Goal: Information Seeking & Learning: Learn about a topic

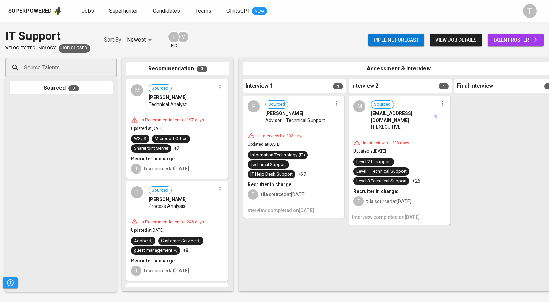
click at [66, 62] on input "Source Talents..." at bounding box center [58, 67] width 72 height 13
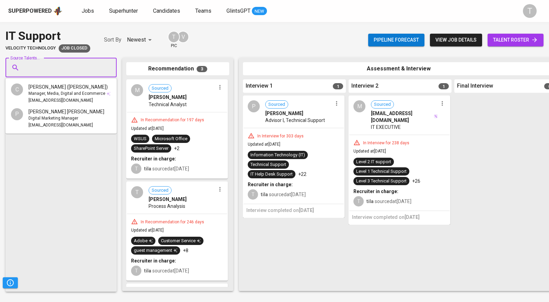
paste input "[EMAIL_ADDRESS][DOMAIN_NAME]"
type input "[EMAIL_ADDRESS][DOMAIN_NAME]"
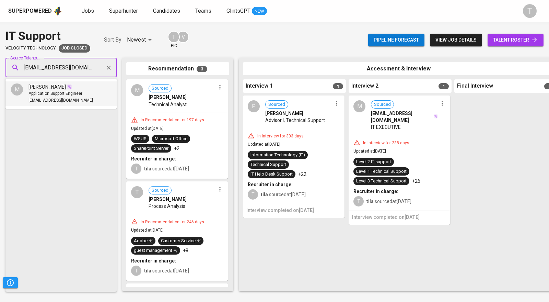
click at [64, 95] on span "Application Support Engineer" at bounding box center [55, 93] width 54 height 7
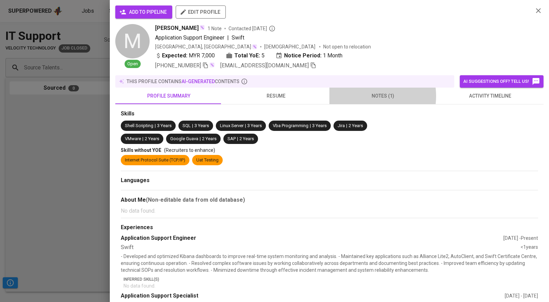
click at [363, 95] on span "notes (1)" at bounding box center [383, 96] width 99 height 9
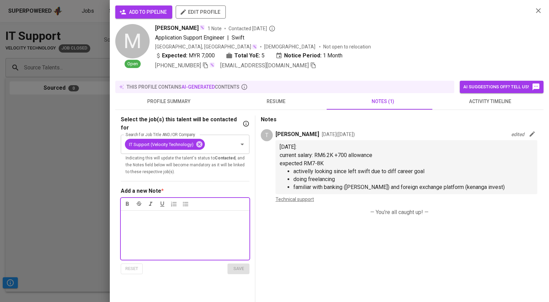
click at [65, 107] on div at bounding box center [274, 151] width 549 height 302
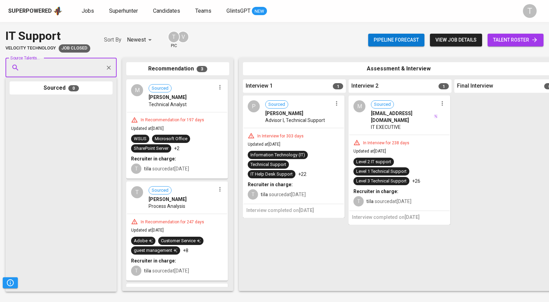
click at [41, 69] on input "Source Talents..." at bounding box center [58, 67] width 72 height 13
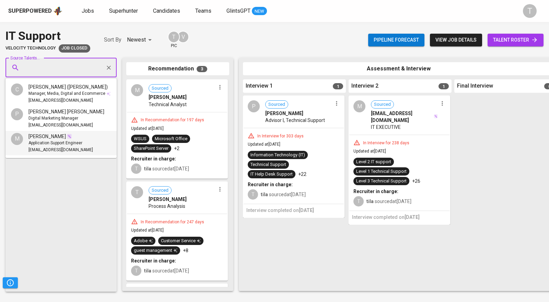
paste input "[EMAIL_ADDRESS][DOMAIN_NAME]"
type input "[EMAIL_ADDRESS][DOMAIN_NAME]"
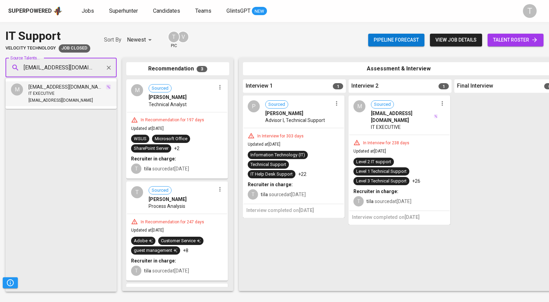
click at [57, 92] on div "IT EXECUTIVE" at bounding box center [69, 93] width 83 height 7
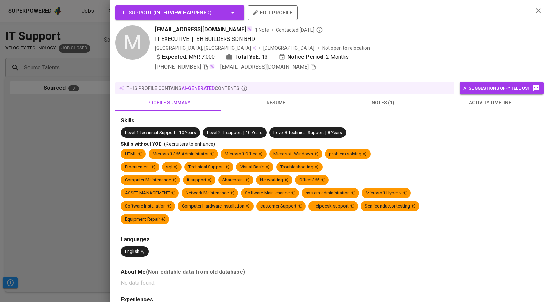
click at [277, 99] on span "resume" at bounding box center [276, 103] width 99 height 9
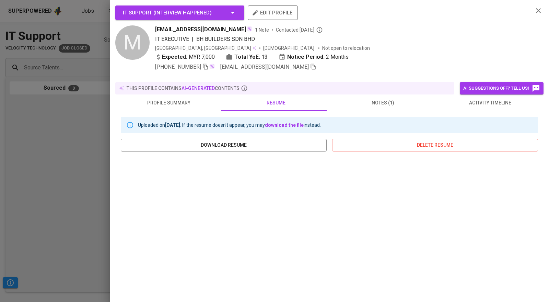
click at [379, 99] on span "notes (1)" at bounding box center [383, 103] width 99 height 9
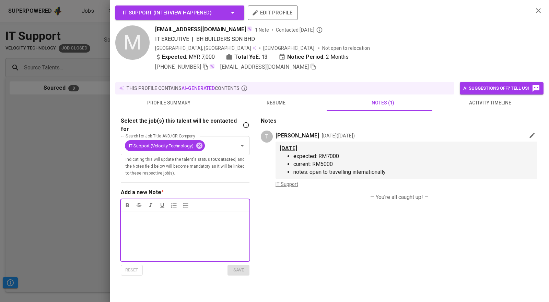
click at [78, 142] on div at bounding box center [274, 151] width 549 height 302
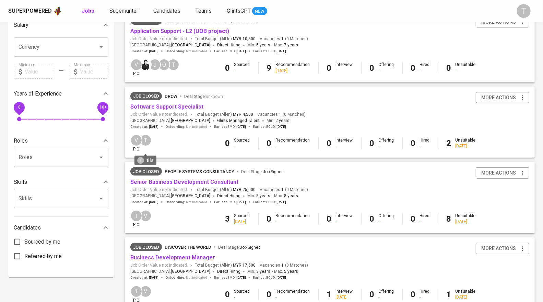
scroll to position [165, 0]
click at [173, 107] on link "Software Support Specialist" at bounding box center [166, 107] width 73 height 7
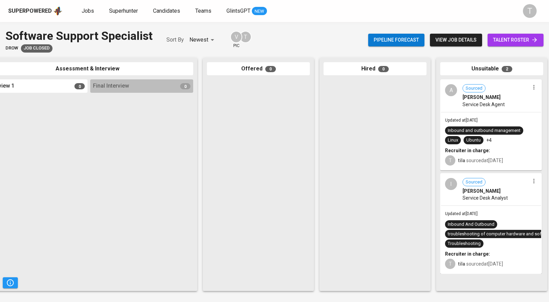
scroll to position [0, 268]
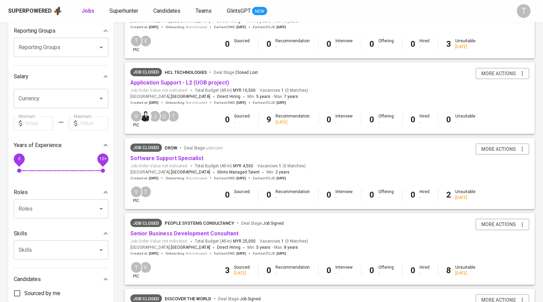
scroll to position [110, 0]
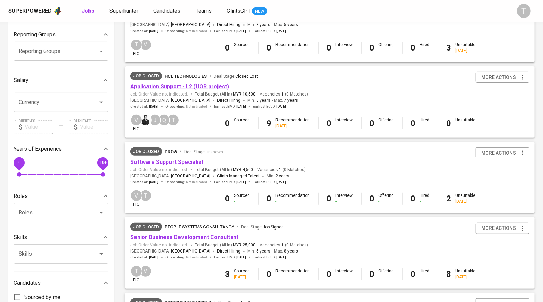
click at [187, 85] on link "Application Support - L2 (UOB project)" at bounding box center [179, 86] width 99 height 7
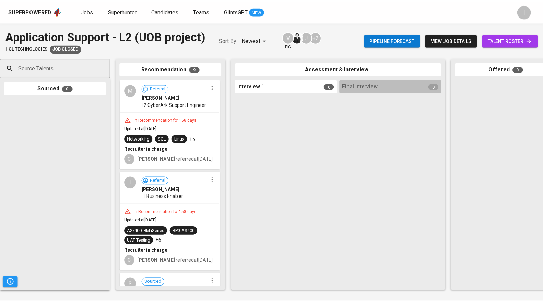
scroll to position [127, 0]
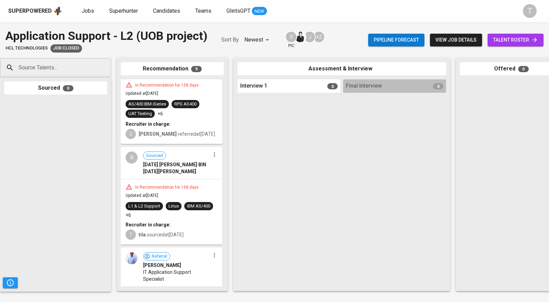
click at [175, 168] on span "[DATE] [PERSON_NAME] BIN [DATE][PERSON_NAME]" at bounding box center [176, 168] width 67 height 14
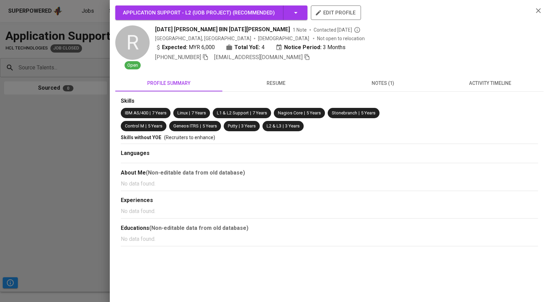
click at [277, 83] on span "resume" at bounding box center [276, 83] width 99 height 9
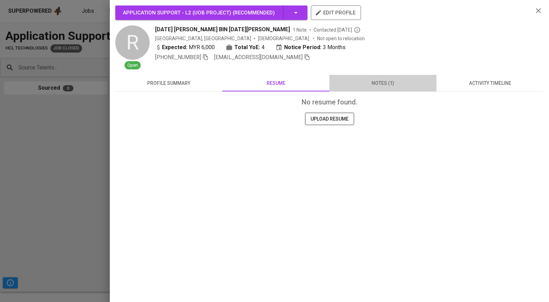
click at [385, 84] on span "notes (1)" at bounding box center [383, 83] width 99 height 9
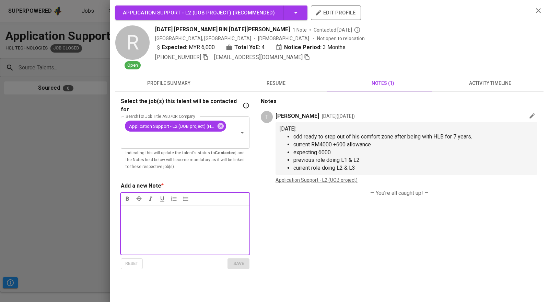
click at [273, 84] on span "resume" at bounding box center [276, 83] width 99 height 9
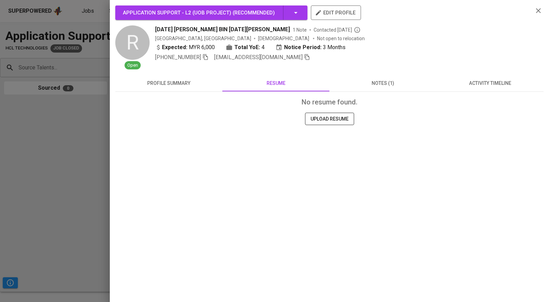
click at [379, 84] on span "notes (1)" at bounding box center [383, 83] width 99 height 9
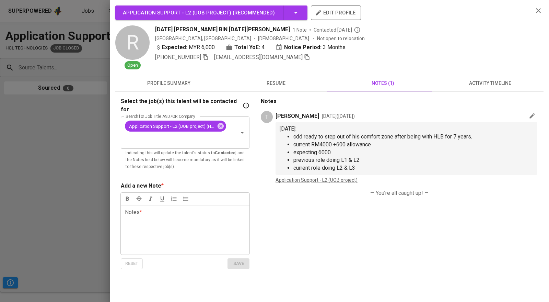
click at [35, 175] on div at bounding box center [274, 151] width 549 height 302
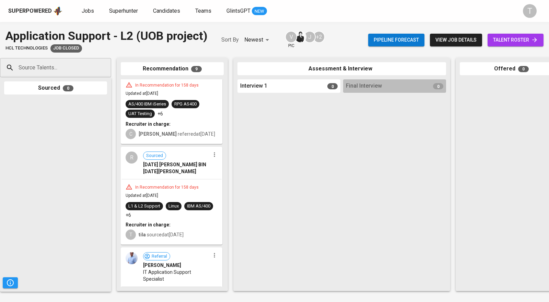
click at [167, 173] on span "[DATE] [PERSON_NAME] BIN [DATE][PERSON_NAME]" at bounding box center [176, 168] width 67 height 14
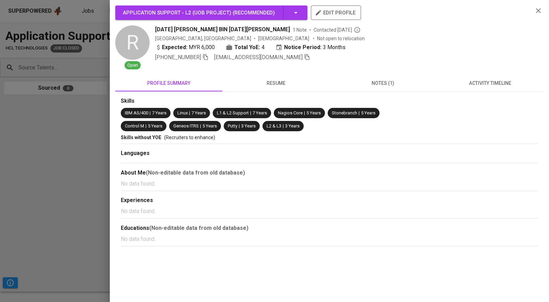
click at [385, 73] on div "Application Support - L2 (UOB project) ( Recommended ) edit profile R Open [DAT…" at bounding box center [329, 150] width 428 height 291
click at [384, 79] on span "notes (1)" at bounding box center [383, 83] width 99 height 9
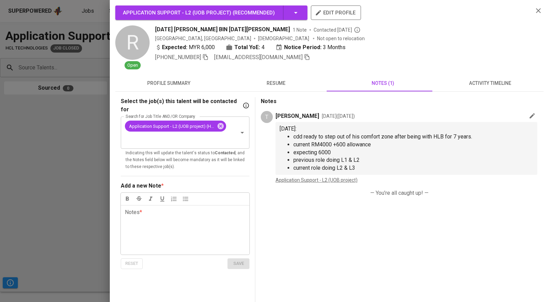
drag, startPoint x: 375, startPoint y: 143, endPoint x: 312, endPoint y: 143, distance: 62.5
click at [312, 143] on li "current RM4000 +600 allowance" at bounding box center [413, 145] width 240 height 8
click at [346, 143] on span "current RM4000 +600 allowance" at bounding box center [332, 144] width 78 height 7
click at [119, 179] on div "Select the job(s) this talent will be contacted for Search for Job Title AND/OR…" at bounding box center [329, 245] width 428 height 307
click at [274, 81] on span "resume" at bounding box center [276, 83] width 99 height 9
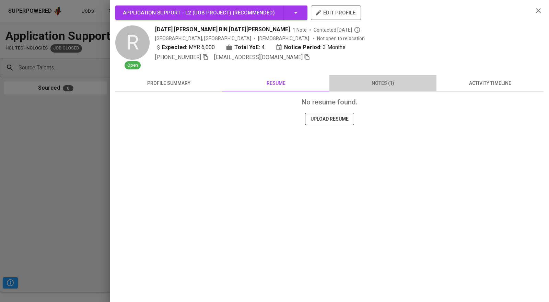
click at [376, 81] on span "notes (1)" at bounding box center [383, 83] width 99 height 9
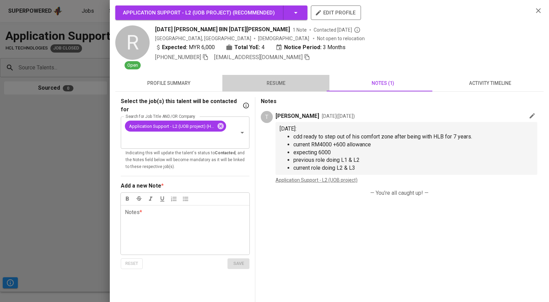
click at [286, 79] on span "resume" at bounding box center [276, 83] width 99 height 9
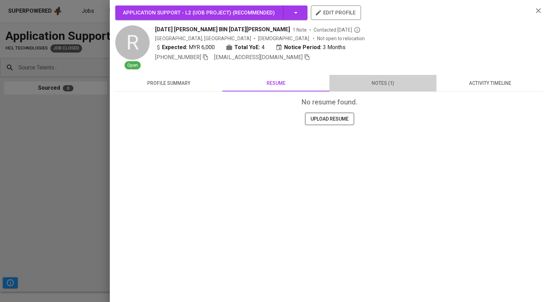
click at [384, 83] on span "notes (1)" at bounding box center [383, 83] width 99 height 9
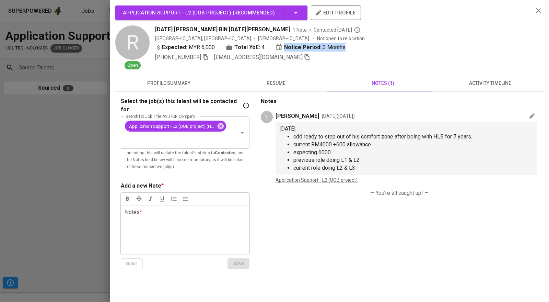
drag, startPoint x: 283, startPoint y: 48, endPoint x: 378, endPoint y: 46, distance: 95.8
click at [378, 46] on div "Expected: MYR 6,000 Total YoE: 4 Notice Period: 3 Months" at bounding box center [341, 48] width 373 height 10
click at [363, 164] on li "current role doing L2 & L3" at bounding box center [413, 168] width 240 height 8
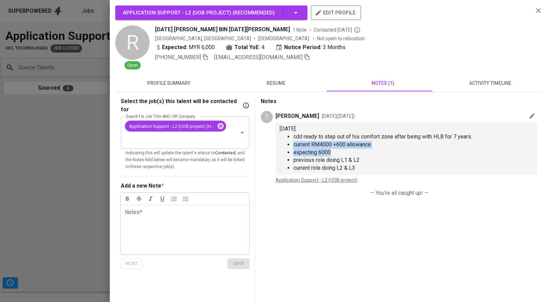
drag, startPoint x: 293, startPoint y: 145, endPoint x: 368, endPoint y: 153, distance: 75.3
click at [368, 153] on ul "cdd ready to step out of his comfort zone after being with HLB for 7 years. cur…" at bounding box center [407, 152] width 254 height 39
click at [371, 156] on li "expecting 6000" at bounding box center [413, 153] width 240 height 8
click at [343, 152] on li "expecting 6000" at bounding box center [413, 153] width 240 height 8
click at [338, 149] on li "expecting 6000" at bounding box center [413, 153] width 240 height 8
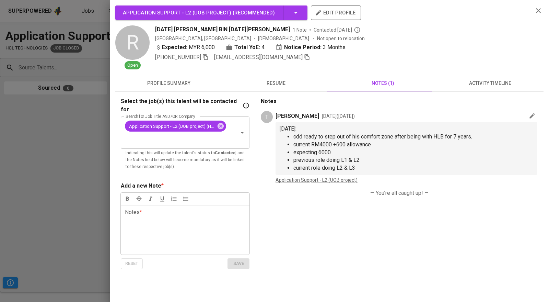
click at [33, 136] on div at bounding box center [274, 151] width 549 height 302
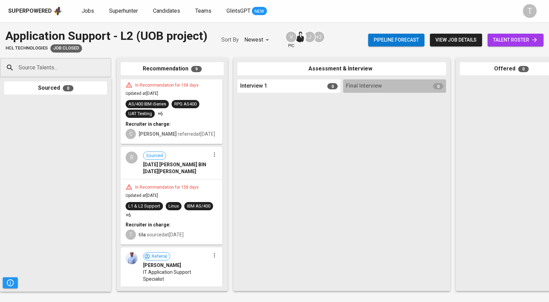
click at [58, 69] on input "Source Talents..." at bounding box center [53, 67] width 72 height 13
paste input "[EMAIL_ADDRESS][DOMAIN_NAME]"
type input "[EMAIL_ADDRESS][DOMAIN_NAME]"
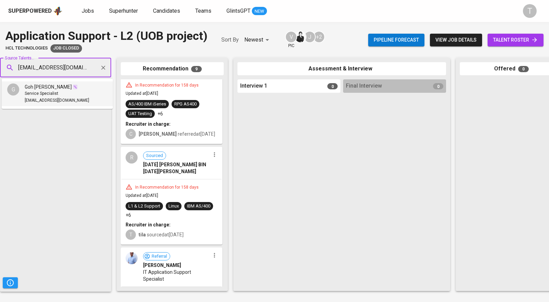
click at [65, 90] on div "Goh [PERSON_NAME]" at bounding box center [57, 86] width 65 height 7
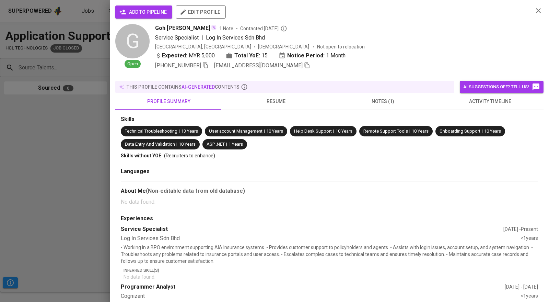
click at [378, 97] on span "notes (1)" at bounding box center [383, 101] width 99 height 9
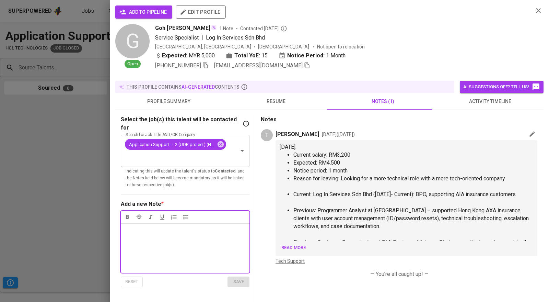
click at [280, 101] on span "resume" at bounding box center [276, 101] width 99 height 9
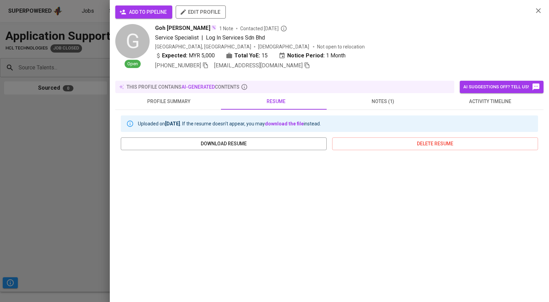
click at [10, 183] on div at bounding box center [274, 151] width 549 height 302
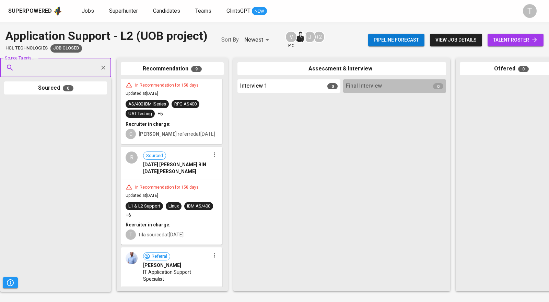
click at [170, 181] on div "In Recommendation for 158 days Updated at [DATE] L1 & L2 Support Linux IBM AS/4…" at bounding box center [172, 211] width 100 height 65
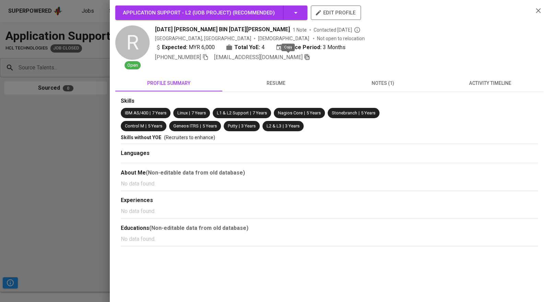
click at [304, 57] on icon "button" at bounding box center [307, 57] width 6 height 6
drag, startPoint x: 256, startPoint y: 28, endPoint x: 156, endPoint y: 26, distance: 100.3
click at [156, 26] on span "[DATE] [PERSON_NAME] BIN [DATE][PERSON_NAME]" at bounding box center [222, 29] width 135 height 8
copy span "[DATE] [PERSON_NAME] BIN [DATE][PERSON_NAME]"
click at [78, 137] on div at bounding box center [274, 151] width 549 height 302
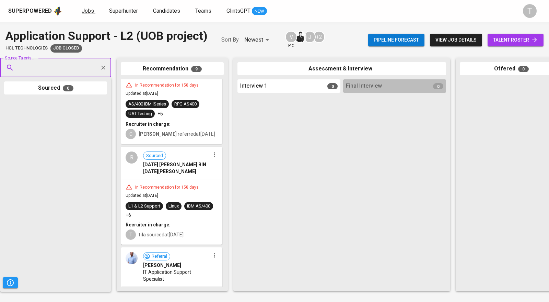
click at [85, 7] on link "Jobs" at bounding box center [89, 11] width 14 height 9
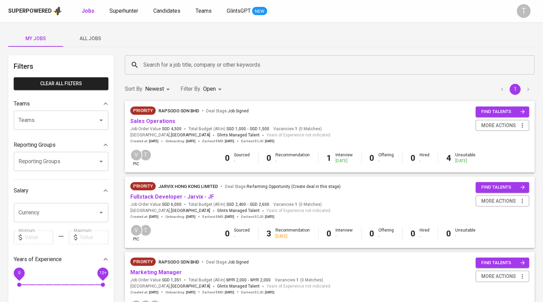
click at [174, 68] on input "Search for a job title, company or other keywords" at bounding box center [332, 64] width 380 height 13
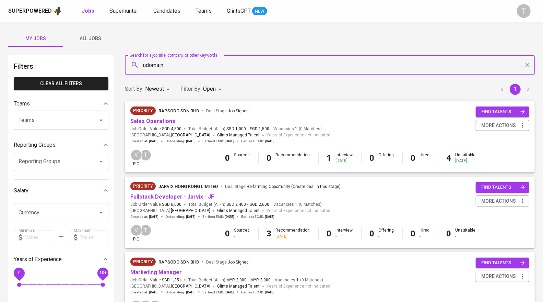
type input "udomain"
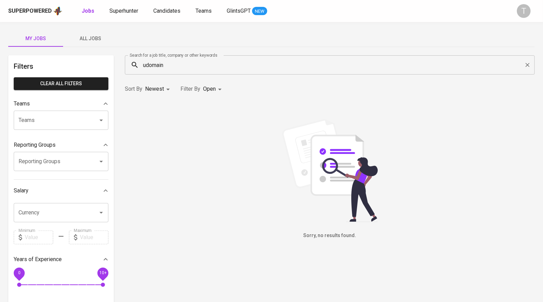
click at [195, 85] on p "Filter By" at bounding box center [191, 89] width 20 height 8
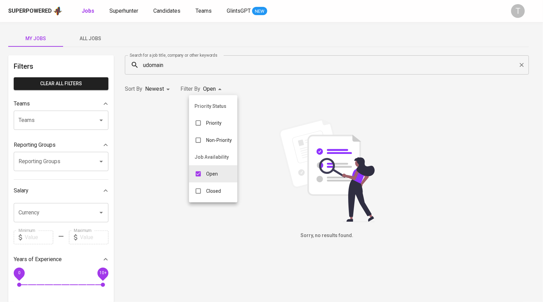
click at [209, 90] on body "Superpowered Jobs Superhunter Candidates Teams GlintsGPT NEW T My Jobs All Jobs…" at bounding box center [271, 234] width 543 height 469
click at [216, 188] on p "Closed" at bounding box center [213, 190] width 15 height 7
type input "OPEN,CLOSE"
checkbox input "true"
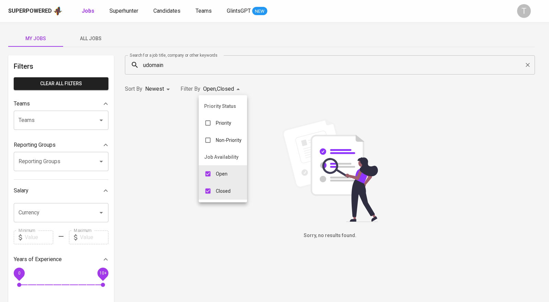
click at [165, 87] on div at bounding box center [274, 151] width 549 height 302
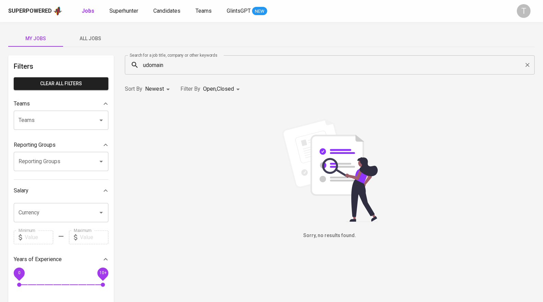
click at [165, 87] on body "Superpowered Jobs Superhunter Candidates Teams GlintsGPT NEW T My Jobs All Jobs…" at bounding box center [271, 234] width 543 height 469
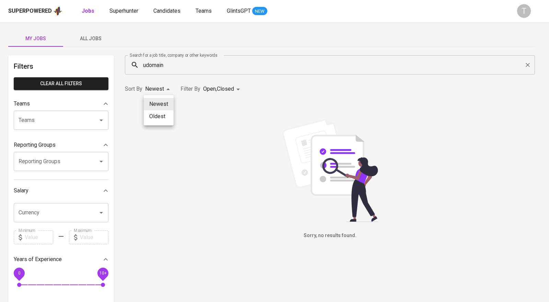
click at [164, 117] on li "Oldest" at bounding box center [159, 116] width 30 height 12
type input "OLDEST"
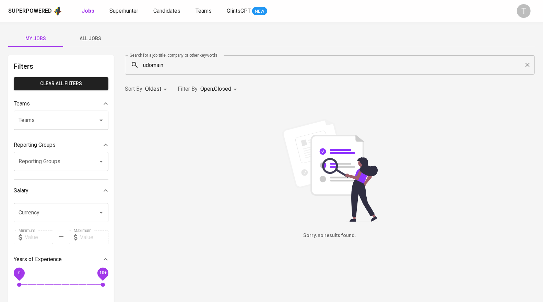
click at [63, 126] on input "Teams" at bounding box center [51, 120] width 69 height 13
click at [64, 140] on li "[Deprecated] Team CP" at bounding box center [61, 140] width 95 height 12
type input "cp"
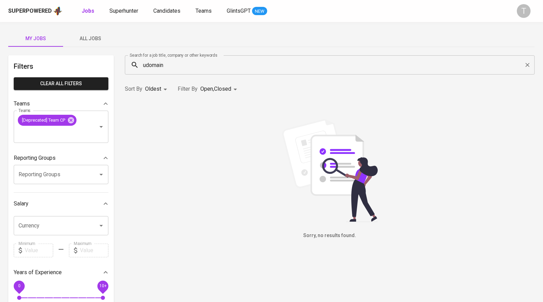
click at [187, 65] on input "udomain" at bounding box center [332, 64] width 380 height 13
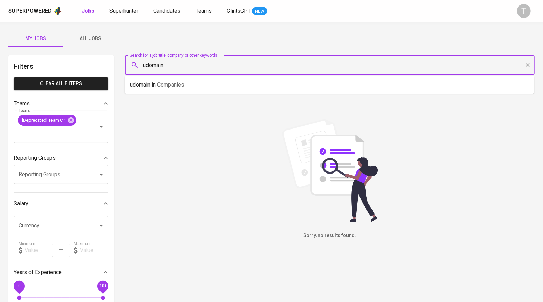
click at [187, 65] on input "udomain" at bounding box center [332, 64] width 380 height 13
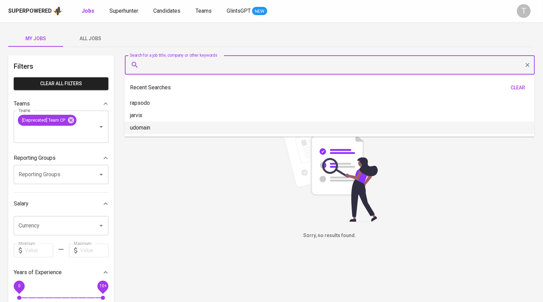
click at [212, 171] on div "Sorry, no results found." at bounding box center [330, 179] width 410 height 120
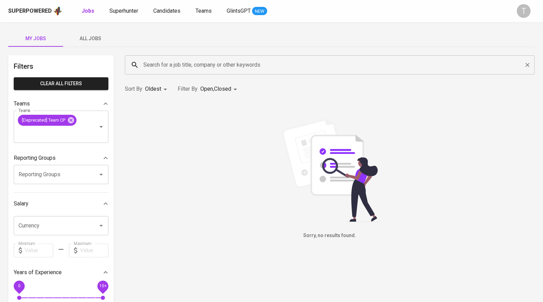
click at [228, 64] on input "Search for a job title, company or other keywords" at bounding box center [332, 64] width 380 height 13
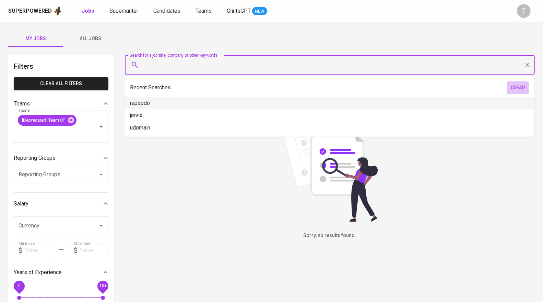
click at [515, 87] on span "clear" at bounding box center [518, 87] width 16 height 9
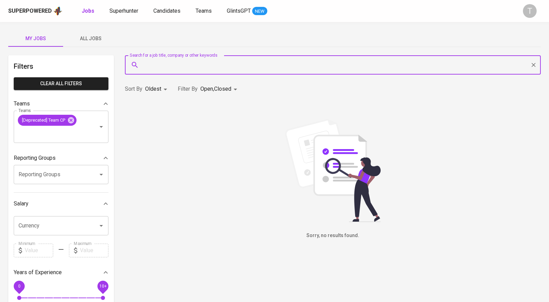
click at [219, 90] on body "Superpowered Jobs Superhunter Candidates Teams GlintsGPT NEW T My Jobs All Jobs…" at bounding box center [274, 241] width 549 height 482
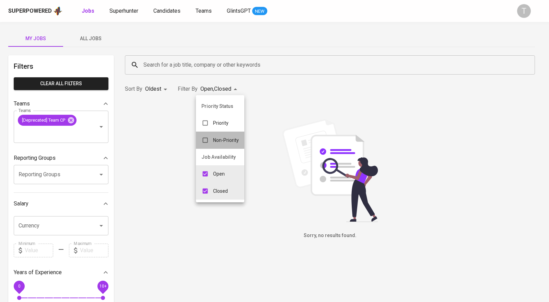
click at [219, 133] on li "Non-Priority" at bounding box center [220, 139] width 48 height 17
type input "OPEN,CLOSE,NON_PRIORITY"
checkbox input "true"
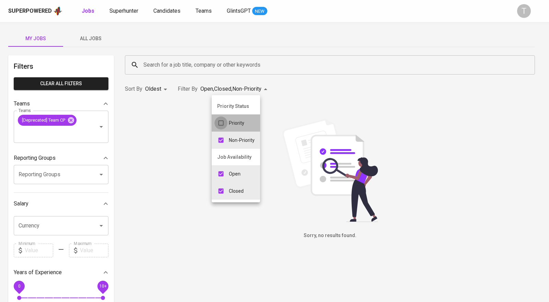
click at [224, 124] on input "checkbox" at bounding box center [221, 122] width 13 height 13
checkbox input "true"
type input "OPEN,CLOSE,NON_PRIORITY,PRIORITY"
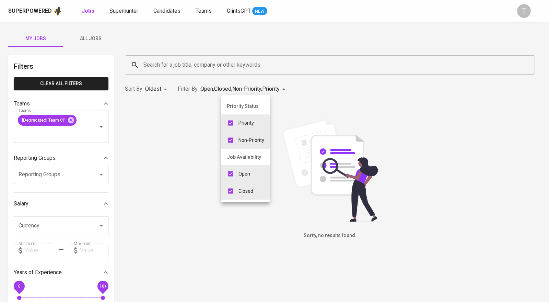
click at [72, 118] on div at bounding box center [274, 151] width 549 height 302
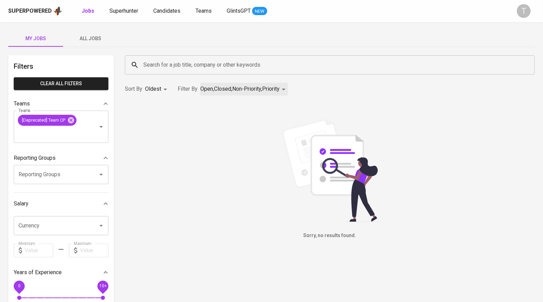
click at [72, 118] on icon at bounding box center [71, 120] width 6 height 6
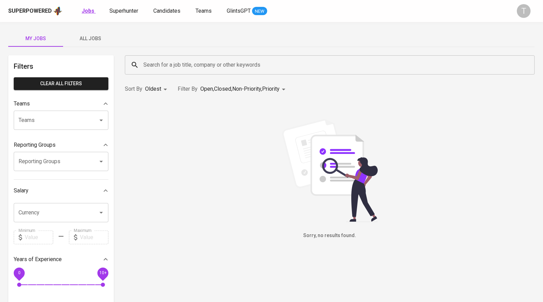
click at [89, 14] on b "Jobs" at bounding box center [88, 11] width 13 height 7
type input "NEWEST"
type input "OPEN"
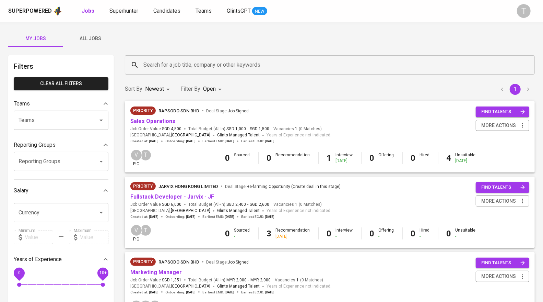
click at [80, 120] on input "Teams" at bounding box center [51, 120] width 69 height 13
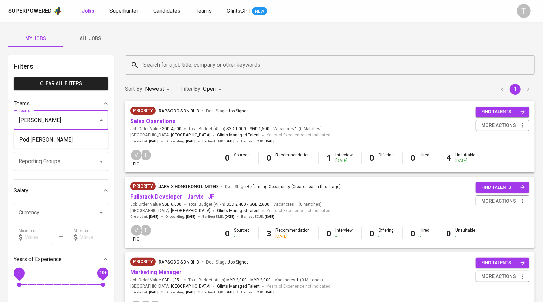
click at [71, 139] on li "Pod [PERSON_NAME]" at bounding box center [61, 140] width 95 height 12
type input "[PERSON_NAME]"
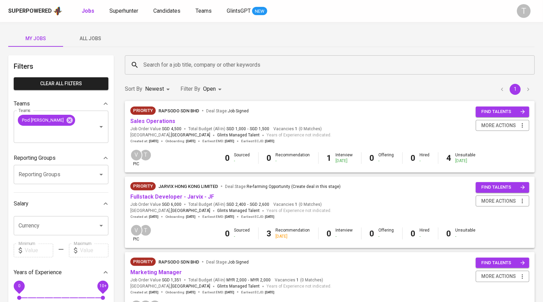
click at [90, 35] on span "All Jobs" at bounding box center [90, 38] width 47 height 9
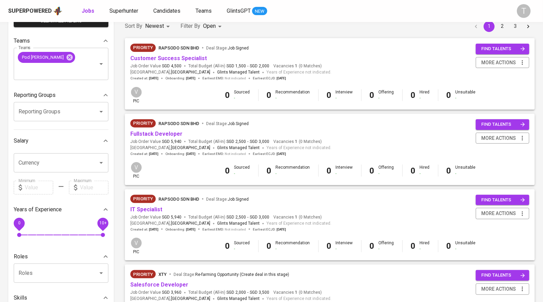
scroll to position [69, 0]
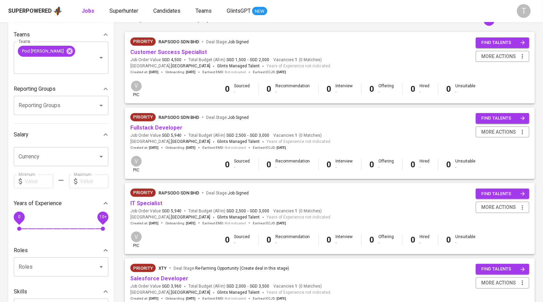
click at [183, 193] on span "Rapsodo Sdn Bhd" at bounding box center [179, 192] width 41 height 5
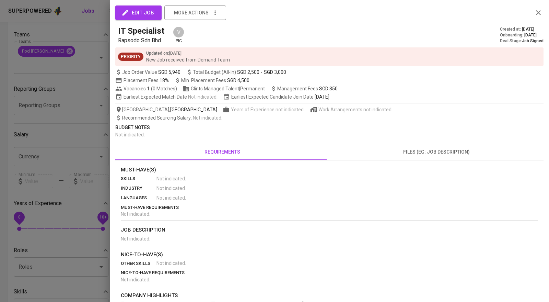
click at [146, 203] on div "edit job more actions IT Specialist Rapsodo Sdn Bhd V pic Created at : [DATE] O…" at bounding box center [274, 151] width 549 height 302
click at [94, 239] on div at bounding box center [274, 151] width 549 height 302
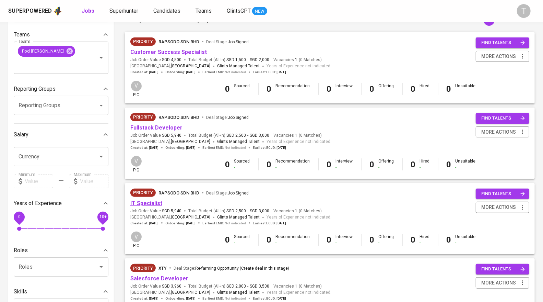
click at [154, 202] on link "IT Specialist" at bounding box center [146, 203] width 32 height 7
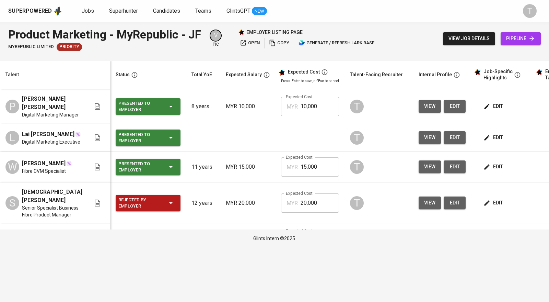
scroll to position [0, 43]
